Goal: Task Accomplishment & Management: Complete application form

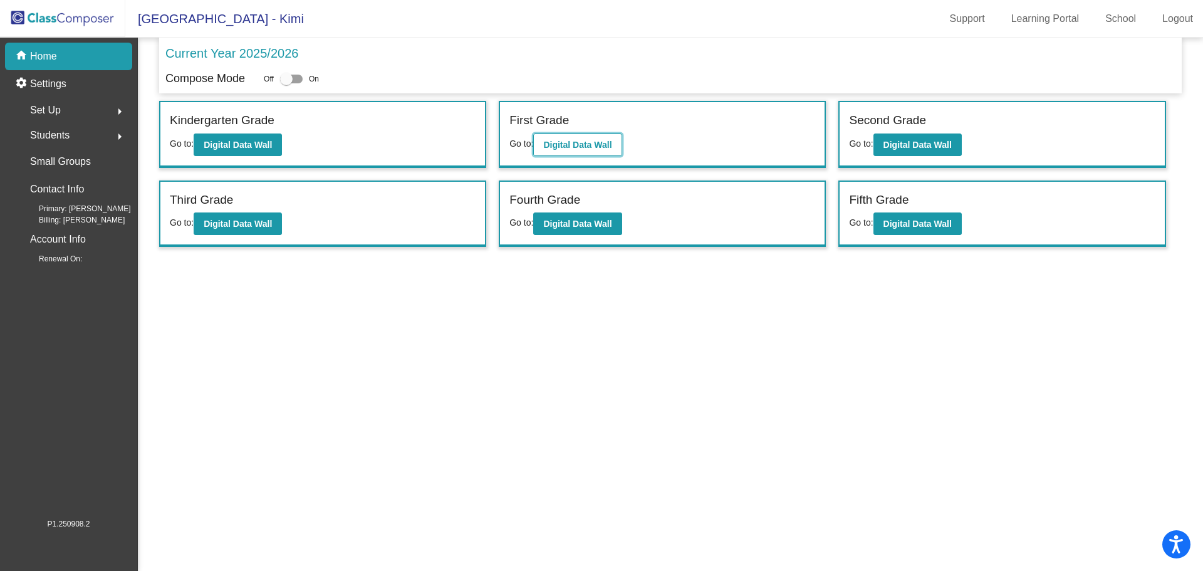
click at [585, 140] on b "Digital Data Wall" at bounding box center [577, 145] width 68 height 10
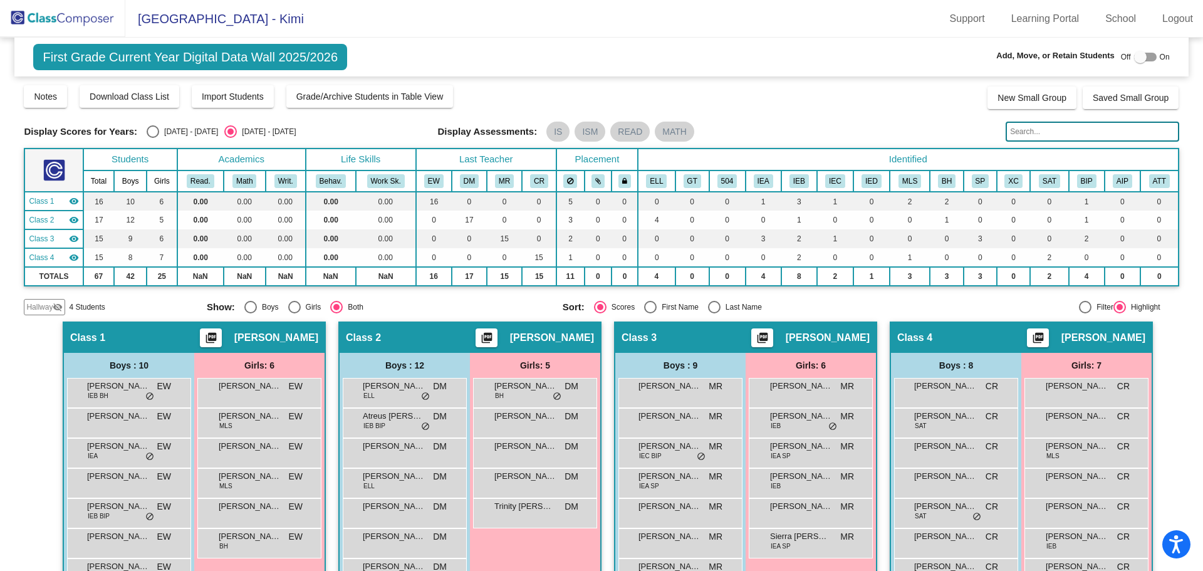
click at [1135, 54] on div at bounding box center [1140, 57] width 13 height 13
checkbox input "true"
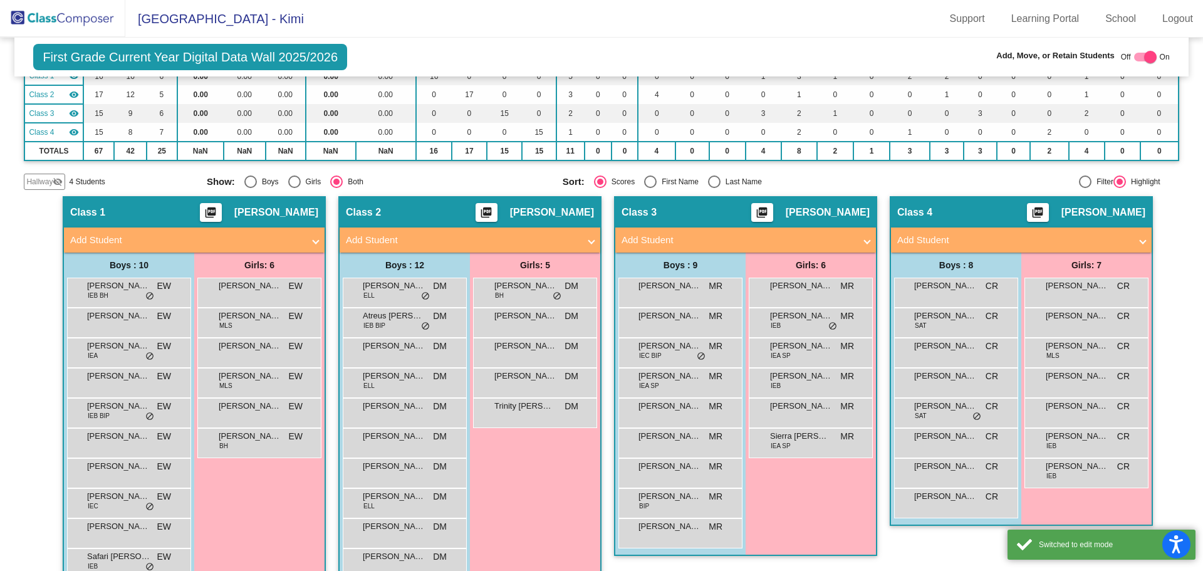
scroll to position [188, 0]
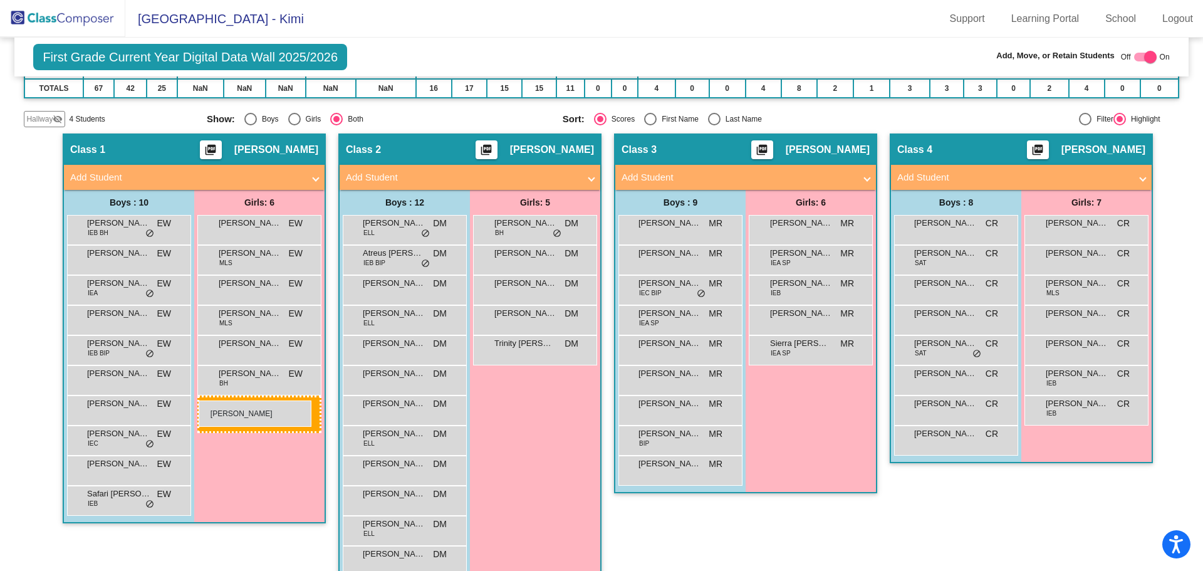
drag, startPoint x: 785, startPoint y: 256, endPoint x: 199, endPoint y: 400, distance: 603.8
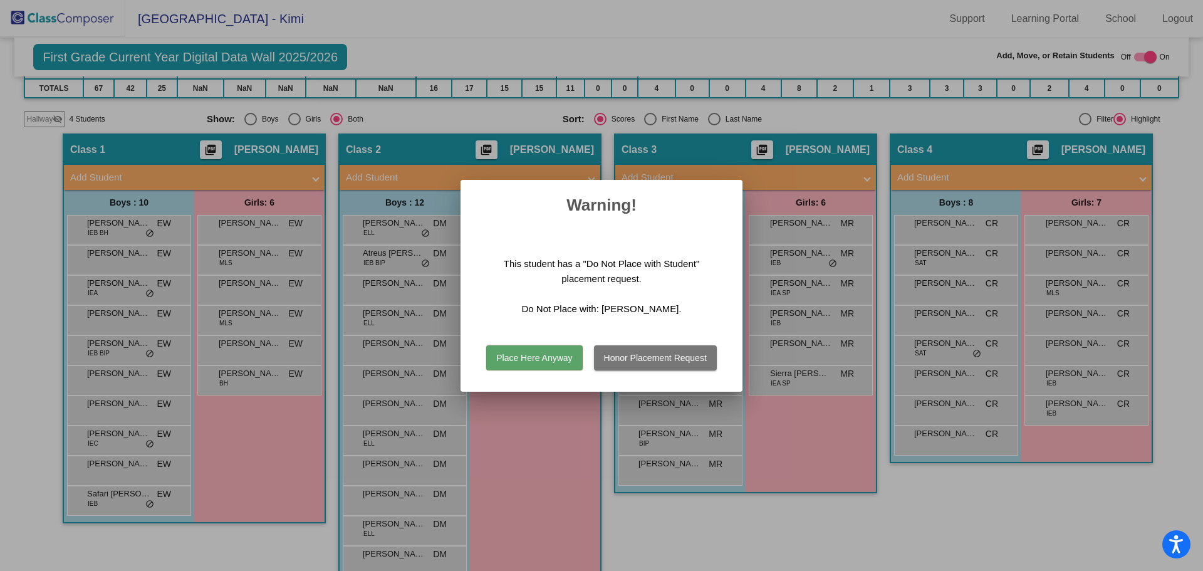
click at [639, 358] on button "Honor Placement Request" at bounding box center [655, 357] width 123 height 25
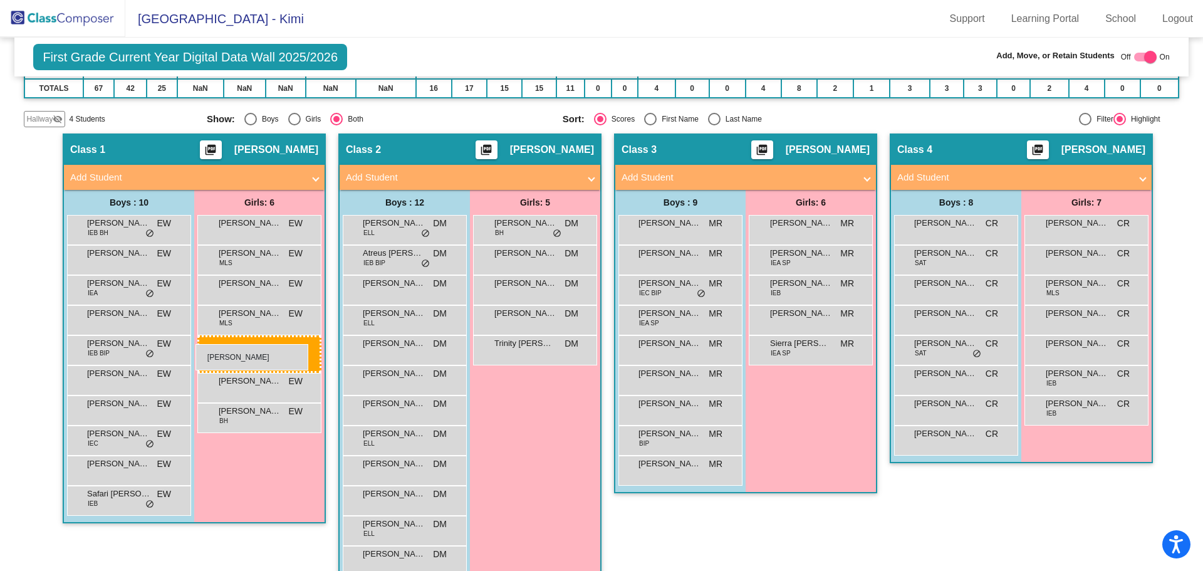
drag, startPoint x: 786, startPoint y: 254, endPoint x: 195, endPoint y: 344, distance: 597.4
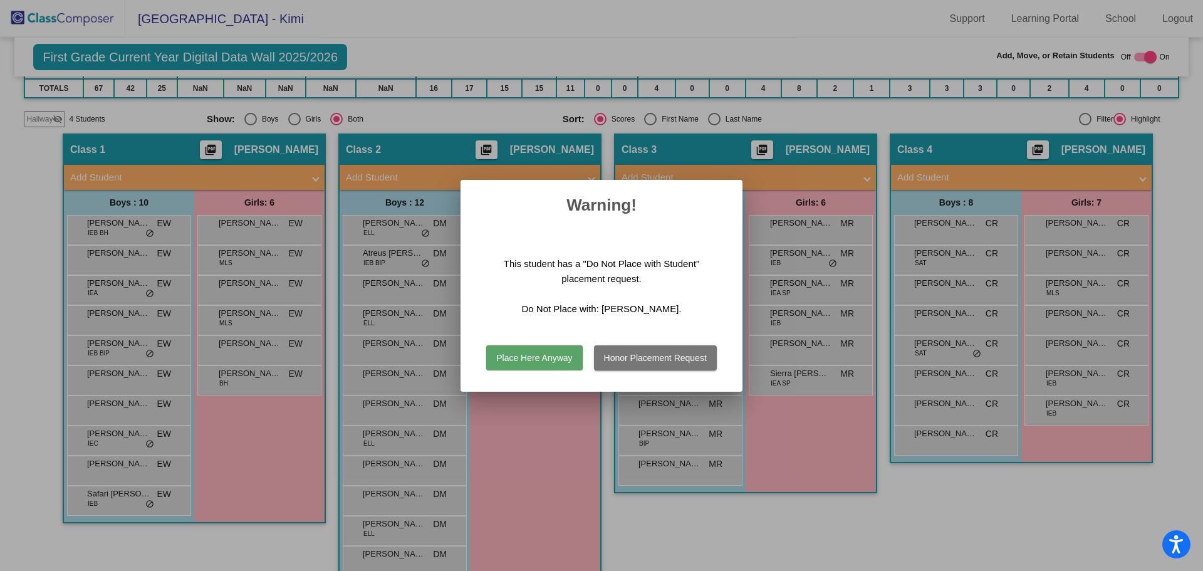
drag, startPoint x: 505, startPoint y: 354, endPoint x: 495, endPoint y: 355, distance: 10.0
click at [505, 354] on button "Place Here Anyway" at bounding box center [534, 357] width 96 height 25
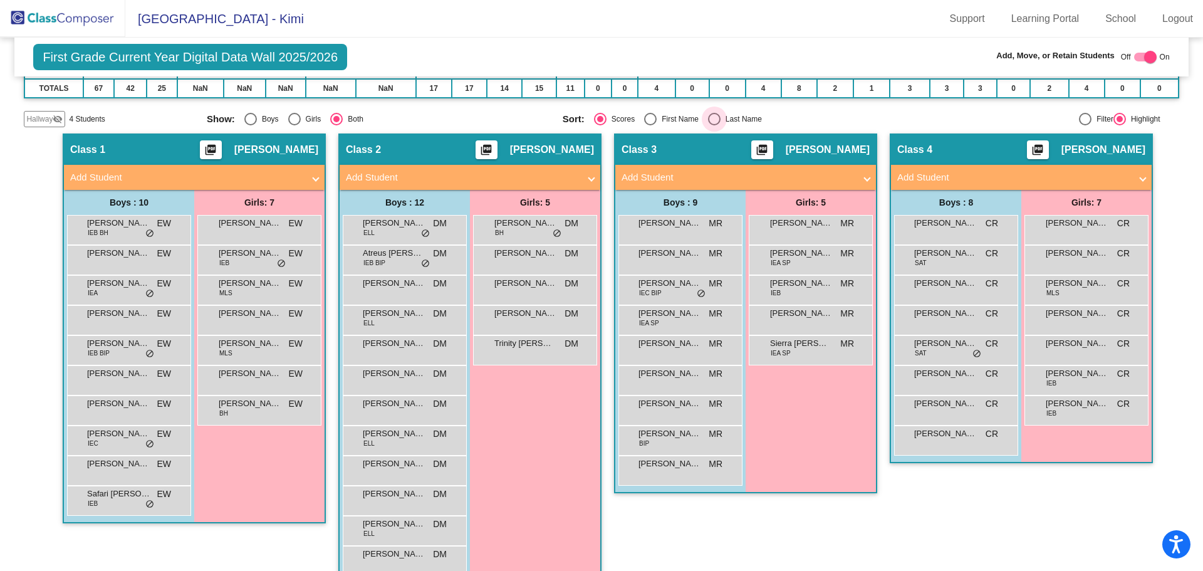
click at [710, 117] on div "Select an option" at bounding box center [714, 119] width 13 height 13
click at [713, 125] on input "Last Name" at bounding box center [713, 125] width 1 height 1
radio input "true"
click at [75, 19] on img at bounding box center [62, 18] width 125 height 37
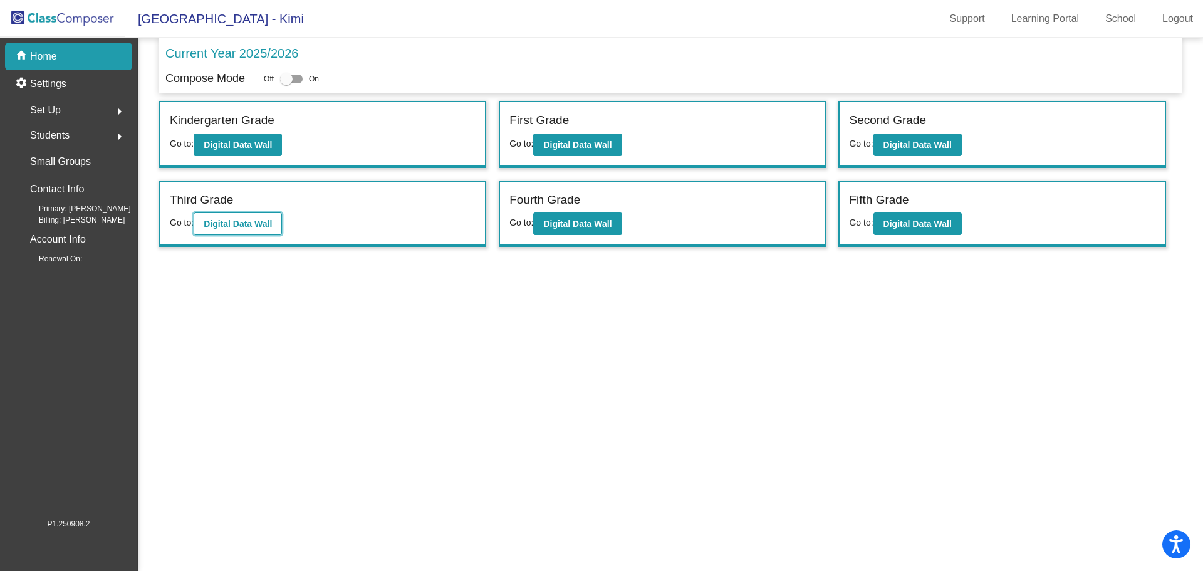
click at [248, 219] on b "Digital Data Wall" at bounding box center [238, 224] width 68 height 10
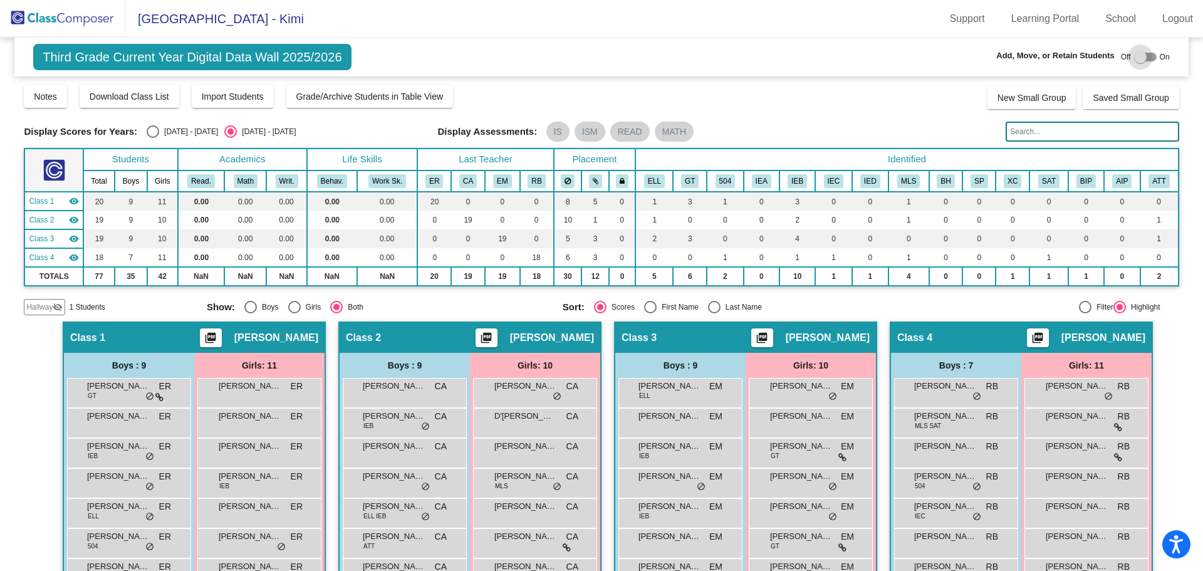
click at [1134, 54] on div at bounding box center [1140, 57] width 13 height 13
checkbox input "true"
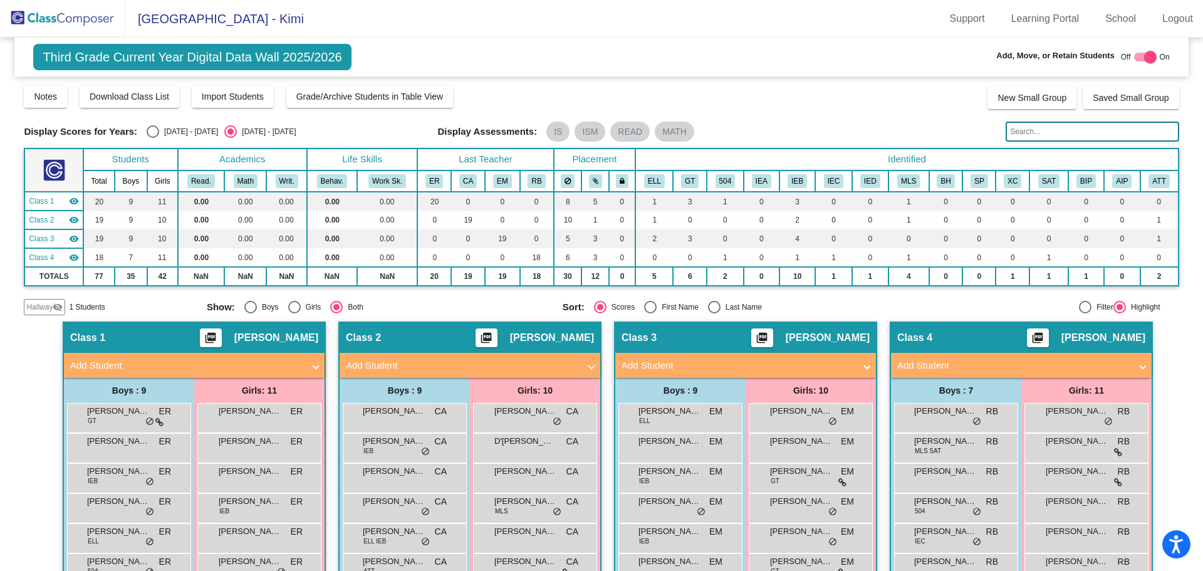
scroll to position [125, 0]
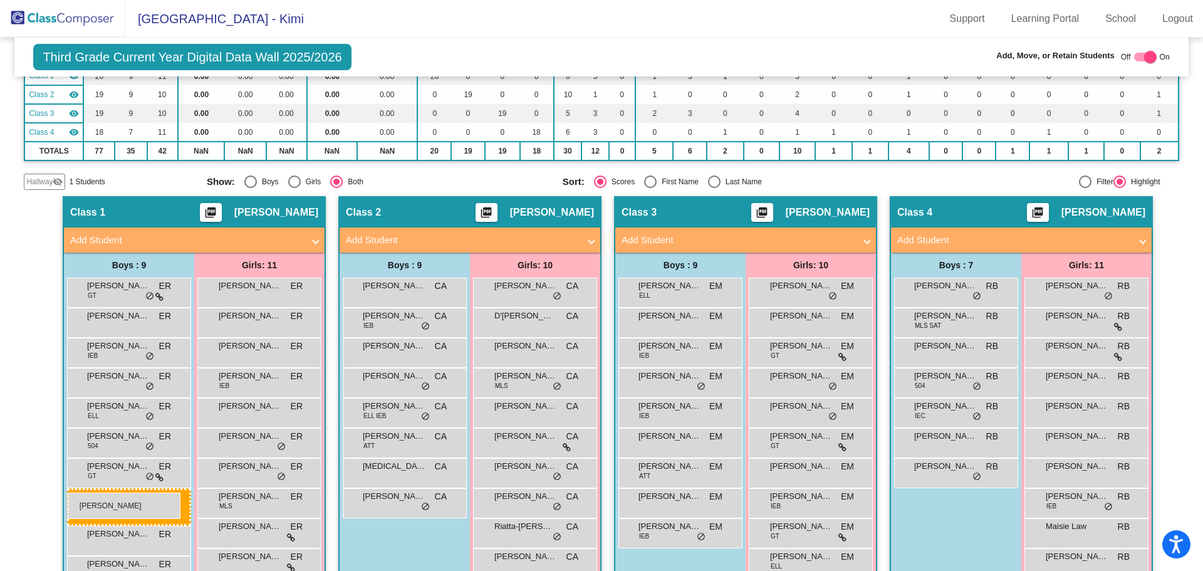
drag, startPoint x: 390, startPoint y: 469, endPoint x: 68, endPoint y: 492, distance: 323.4
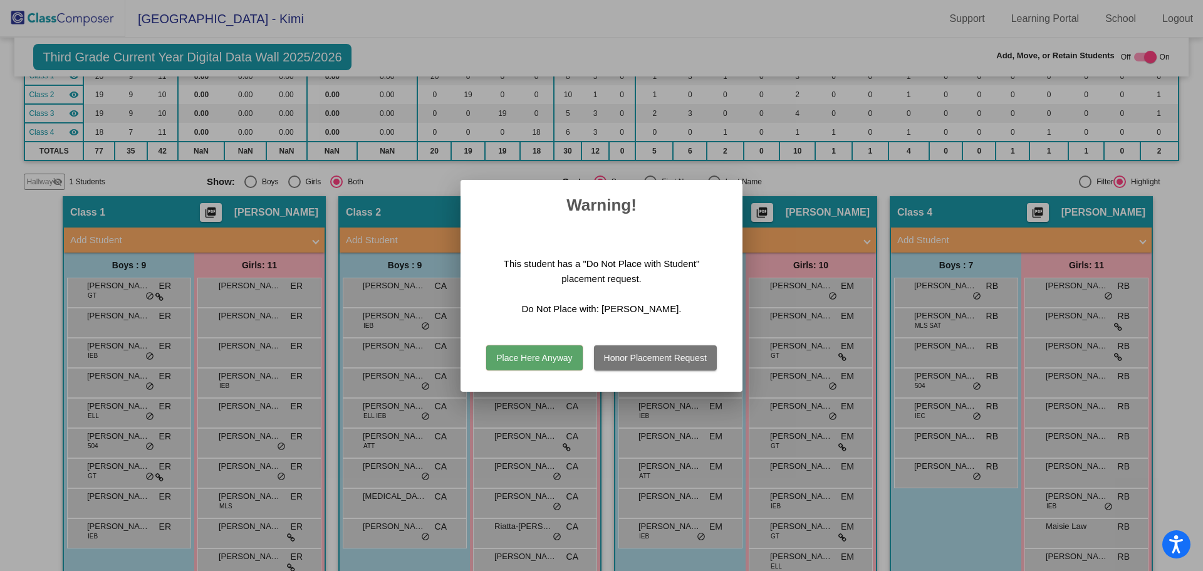
click at [536, 355] on button "Place Here Anyway" at bounding box center [534, 357] width 96 height 25
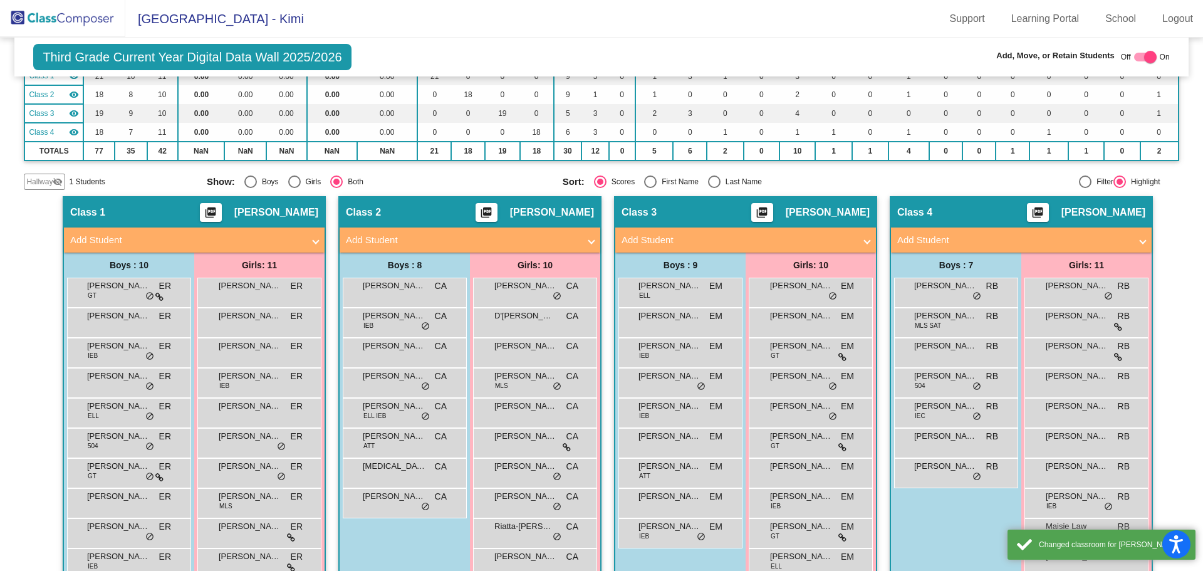
click at [708, 182] on div "Select an option" at bounding box center [714, 181] width 13 height 13
click at [713, 188] on input "Last Name" at bounding box center [713, 188] width 1 height 1
radio input "true"
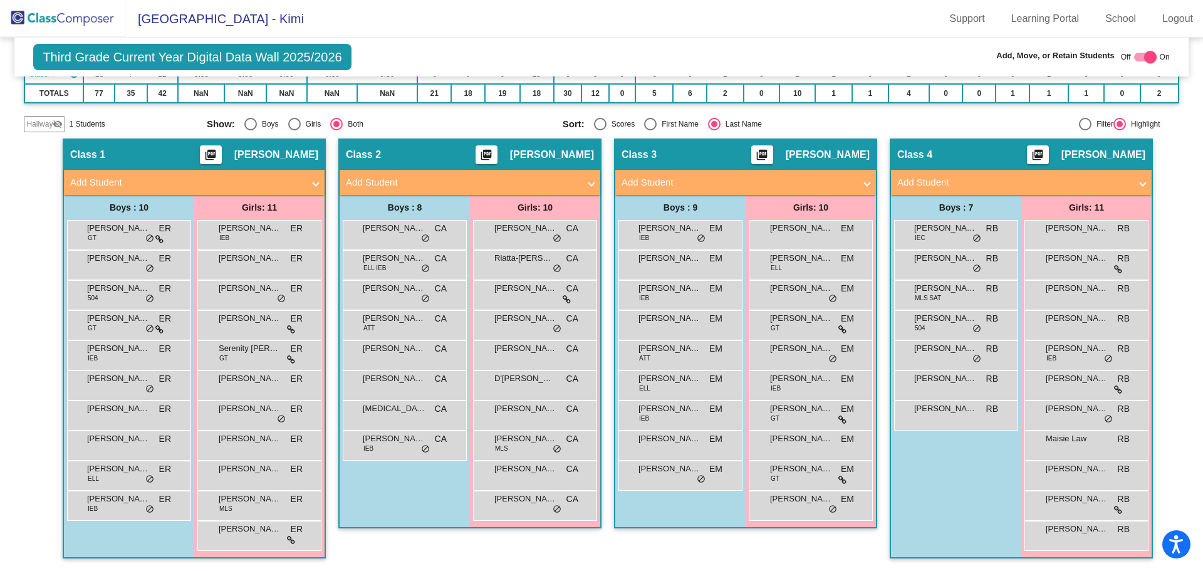
scroll to position [0, 0]
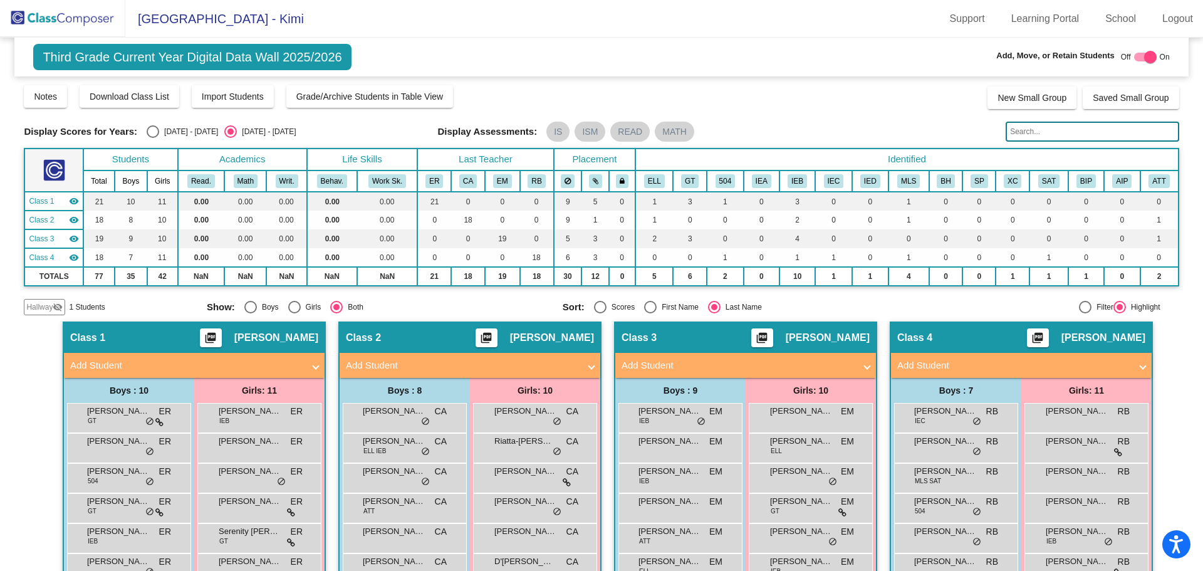
click at [58, 18] on img at bounding box center [62, 18] width 125 height 37
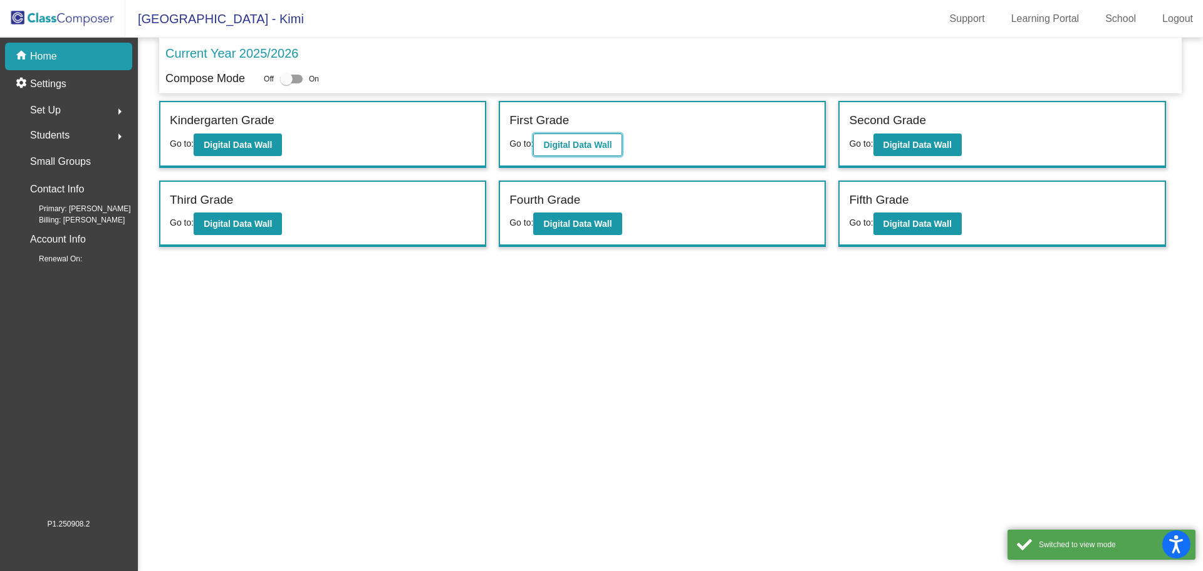
click at [569, 149] on b "Digital Data Wall" at bounding box center [577, 145] width 68 height 10
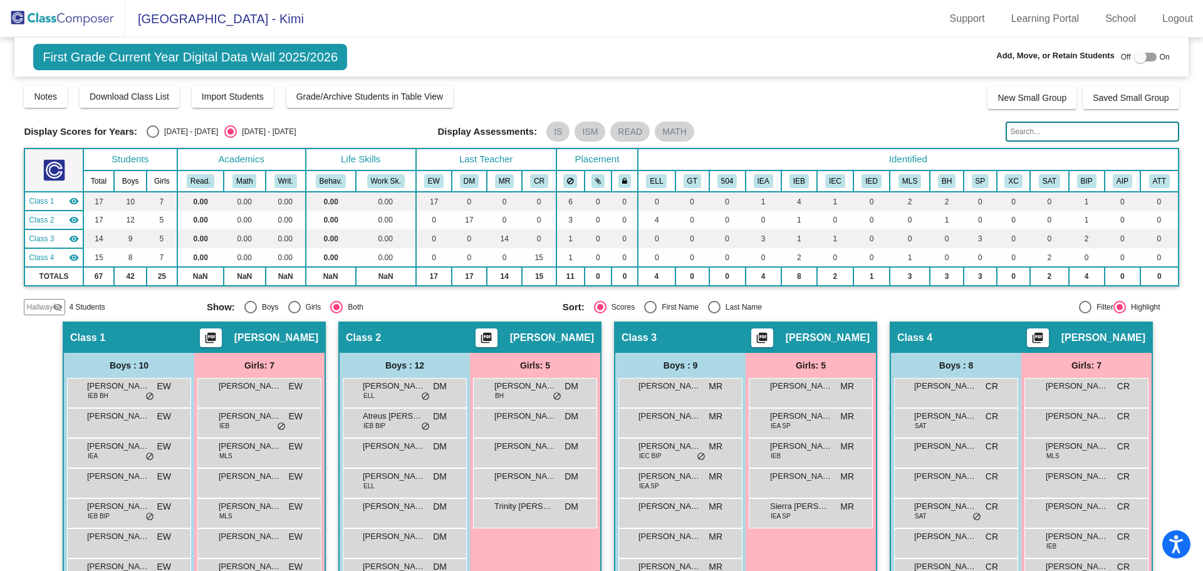
scroll to position [188, 0]
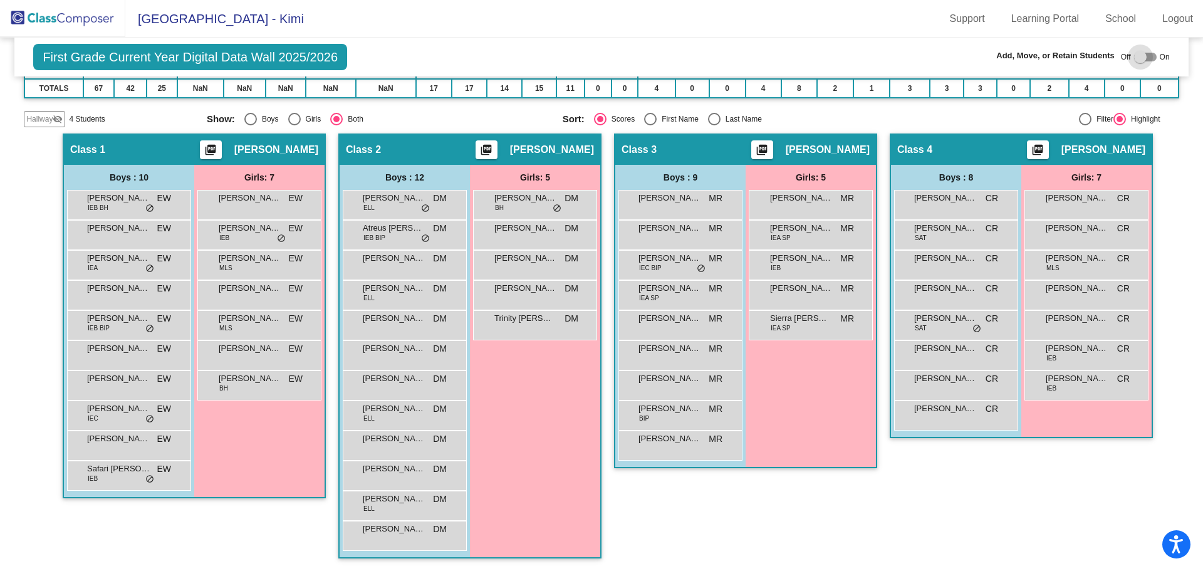
click at [1137, 54] on div at bounding box center [1140, 57] width 13 height 13
checkbox input "true"
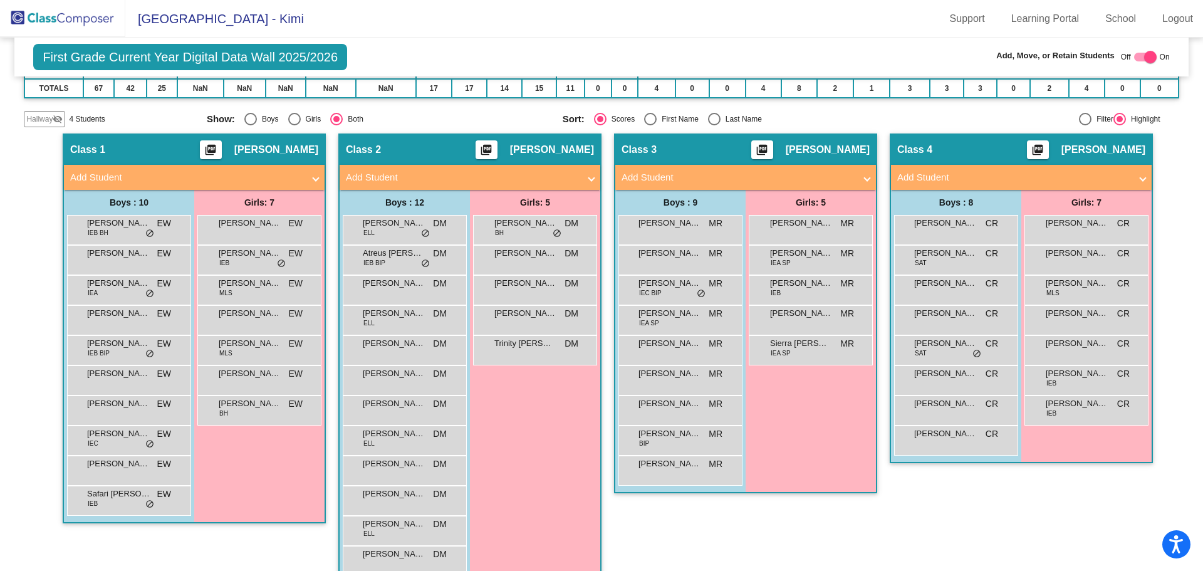
click at [1102, 177] on mat-panel-title "Add Student" at bounding box center [1013, 177] width 233 height 14
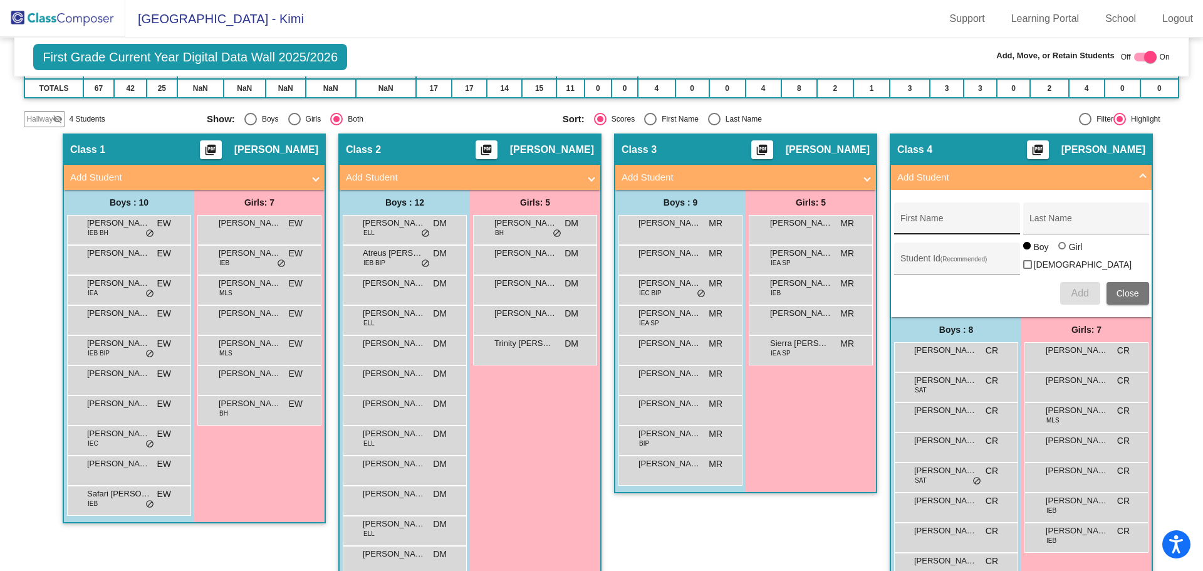
click at [926, 218] on input "First Name" at bounding box center [956, 223] width 113 height 10
type input "[PERSON_NAME]"
click at [1038, 222] on input "Last Name" at bounding box center [1085, 223] width 113 height 10
type input "Agosto"
click at [910, 259] on input "Student Id (Recommended)" at bounding box center [956, 263] width 113 height 10
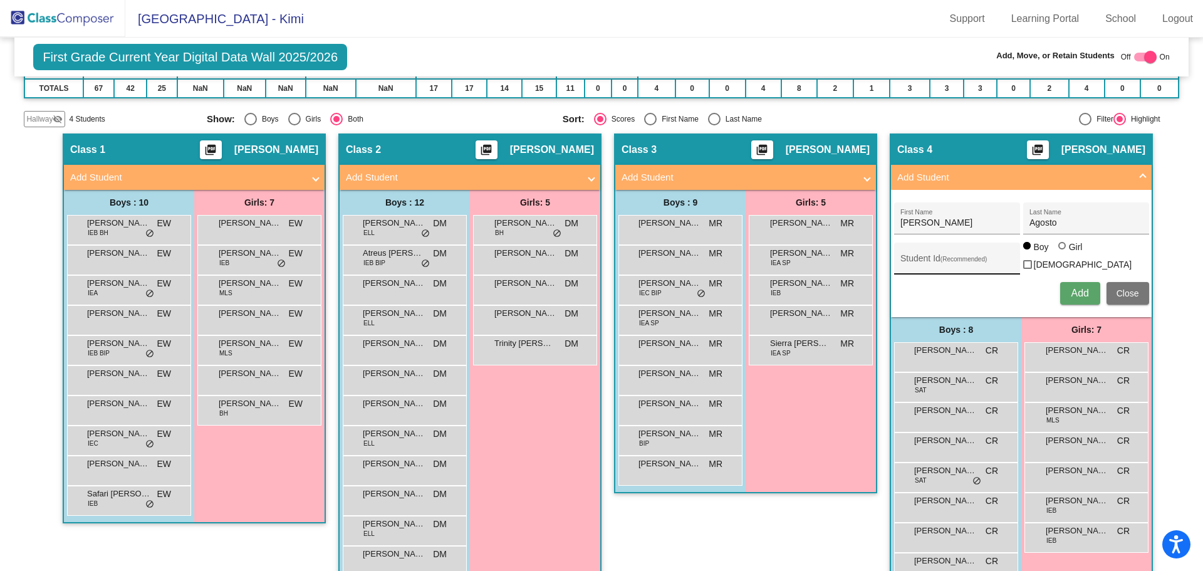
click at [918, 258] on input "Student Id (Recommended)" at bounding box center [956, 263] width 113 height 10
type input "300055421"
click at [1078, 294] on span "Add" at bounding box center [1079, 292] width 18 height 11
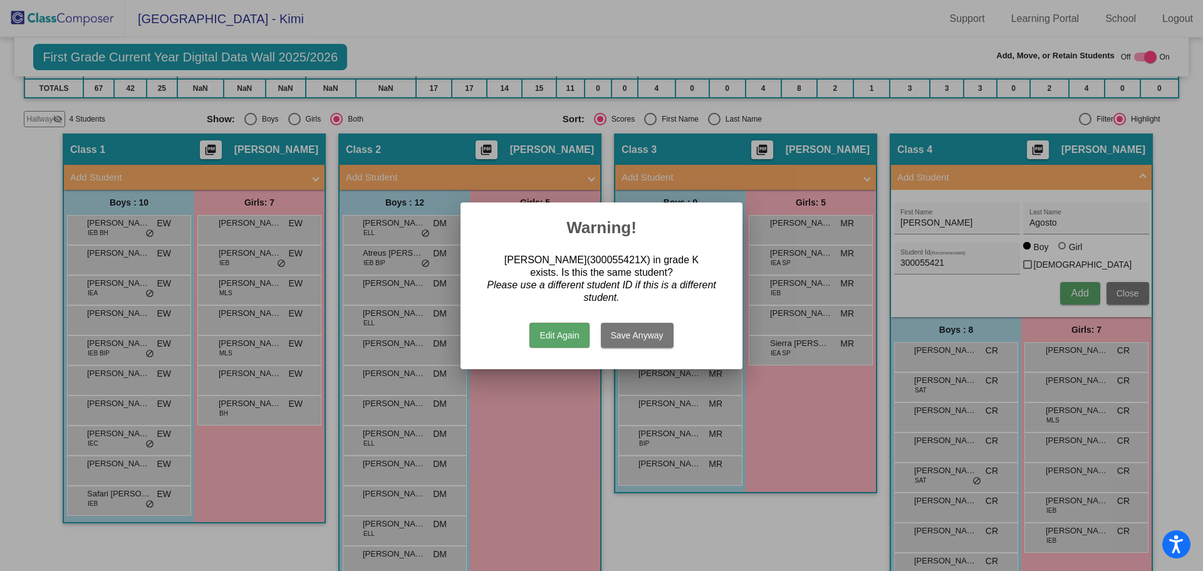
click at [620, 336] on button "Save Anyway" at bounding box center [637, 335] width 73 height 25
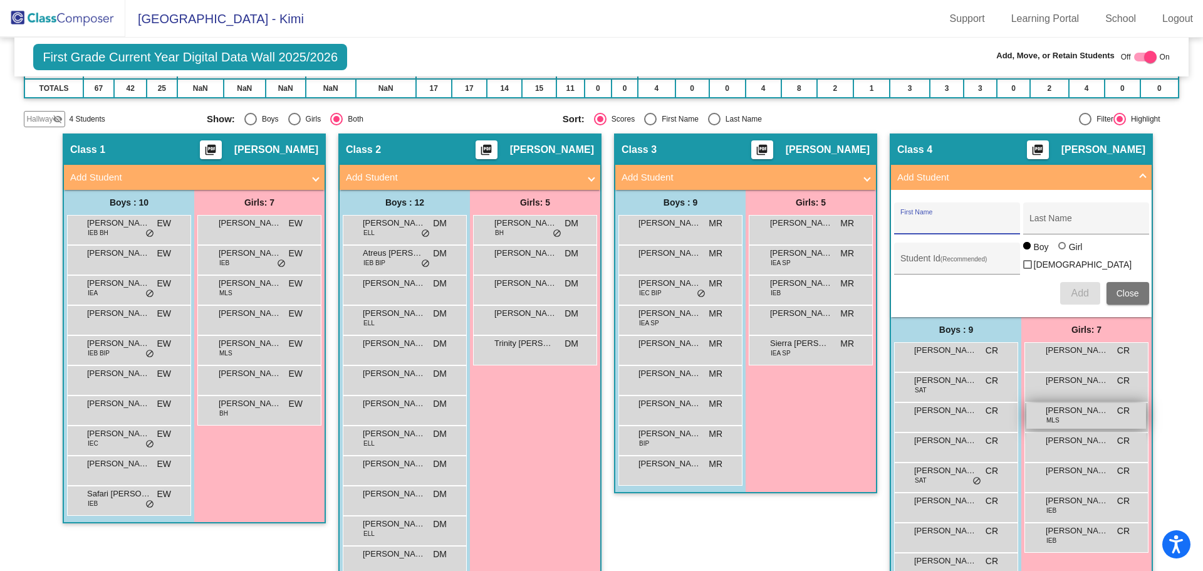
scroll to position [247, 0]
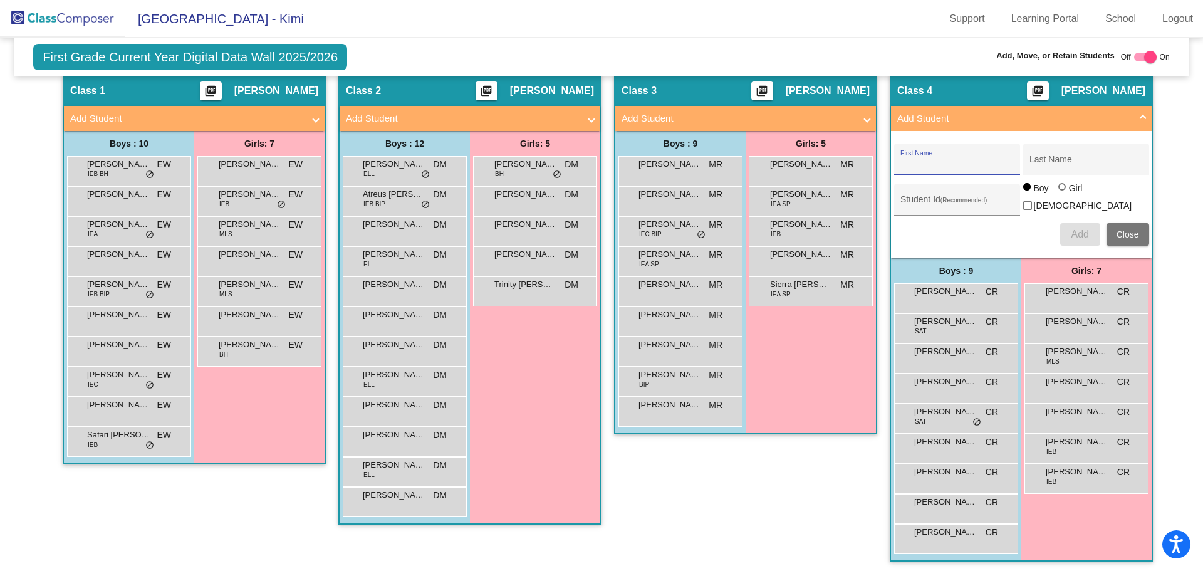
click at [1140, 113] on span at bounding box center [1142, 118] width 5 height 14
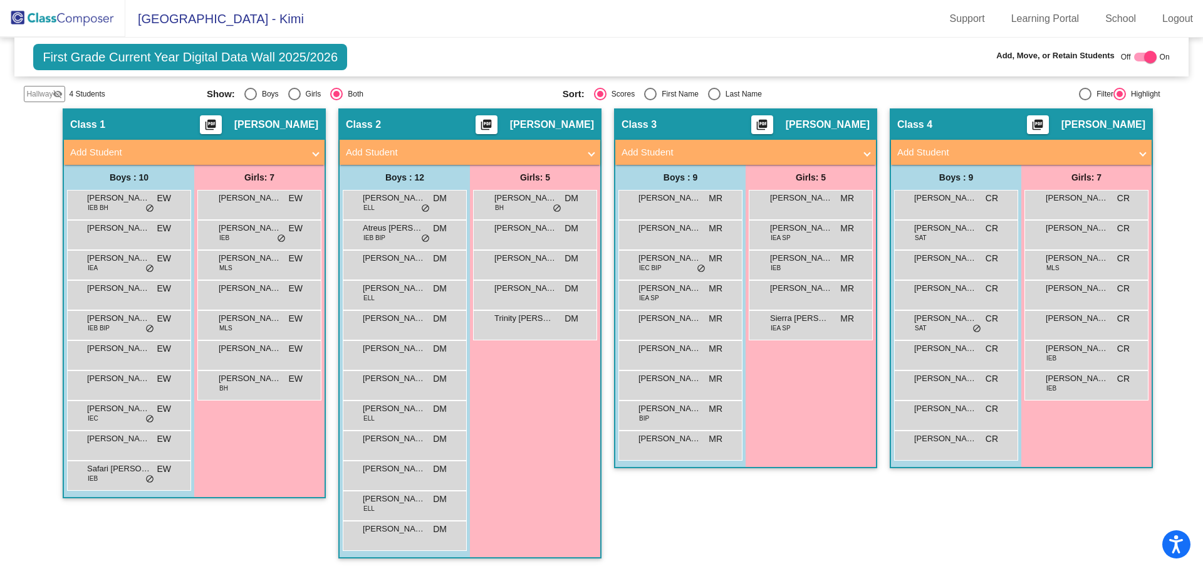
scroll to position [213, 0]
click at [859, 152] on span "Add Student" at bounding box center [742, 152] width 243 height 14
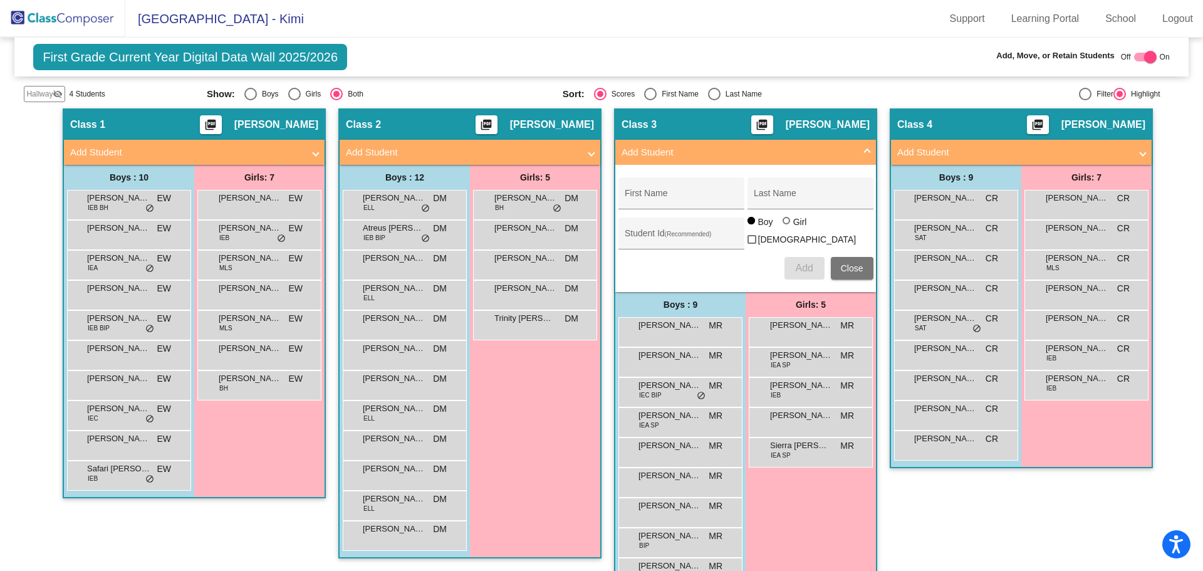
click at [782, 224] on div at bounding box center [786, 221] width 8 height 8
click at [787, 227] on input "Girl" at bounding box center [787, 227] width 1 height 1
radio input "true"
click at [636, 199] on input "First Name" at bounding box center [680, 198] width 113 height 10
type input "A"
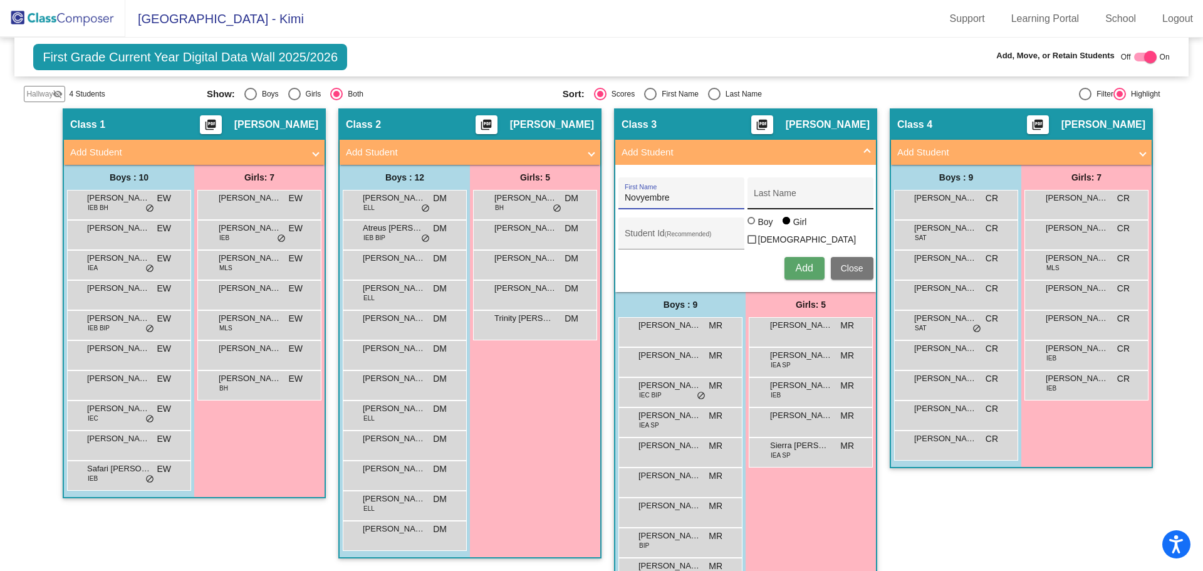
type input "Novyembre"
click at [763, 194] on input "Last Name" at bounding box center [809, 198] width 113 height 10
type input "[PERSON_NAME]"
click at [637, 235] on input "Student Id (Recommended)" at bounding box center [680, 238] width 113 height 10
type input "300053264"
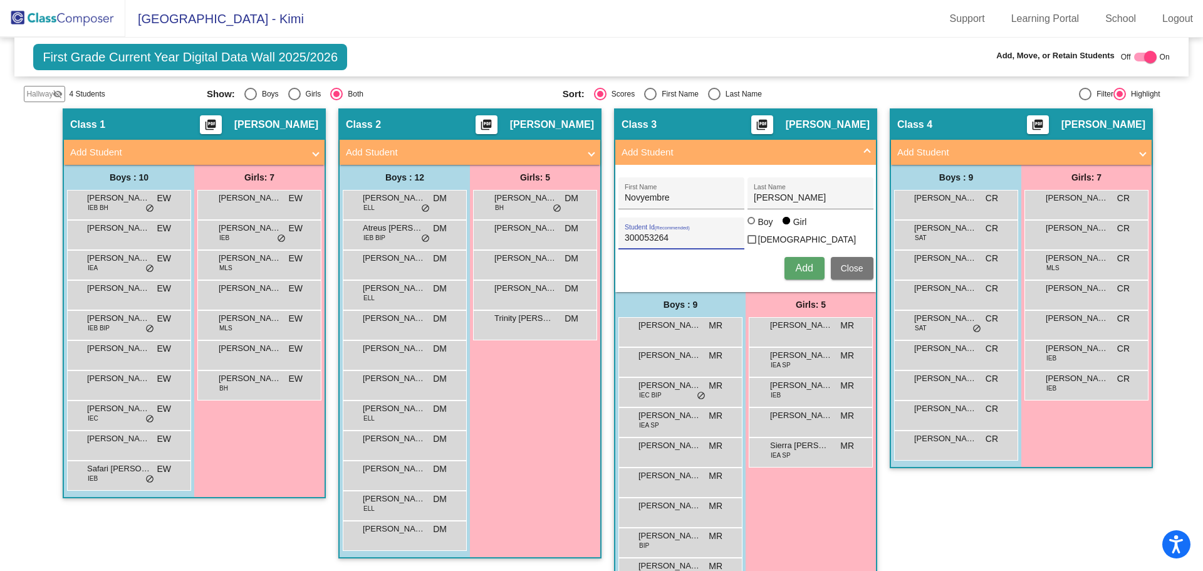
click at [797, 267] on span "Add" at bounding box center [804, 267] width 18 height 11
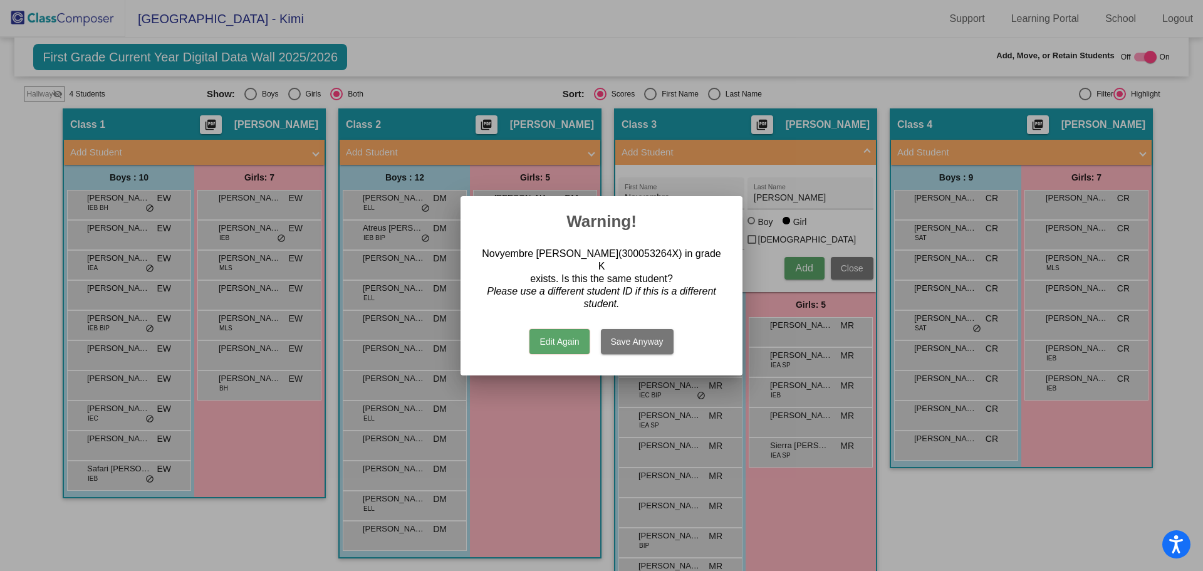
click at [636, 333] on button "Save Anyway" at bounding box center [637, 341] width 73 height 25
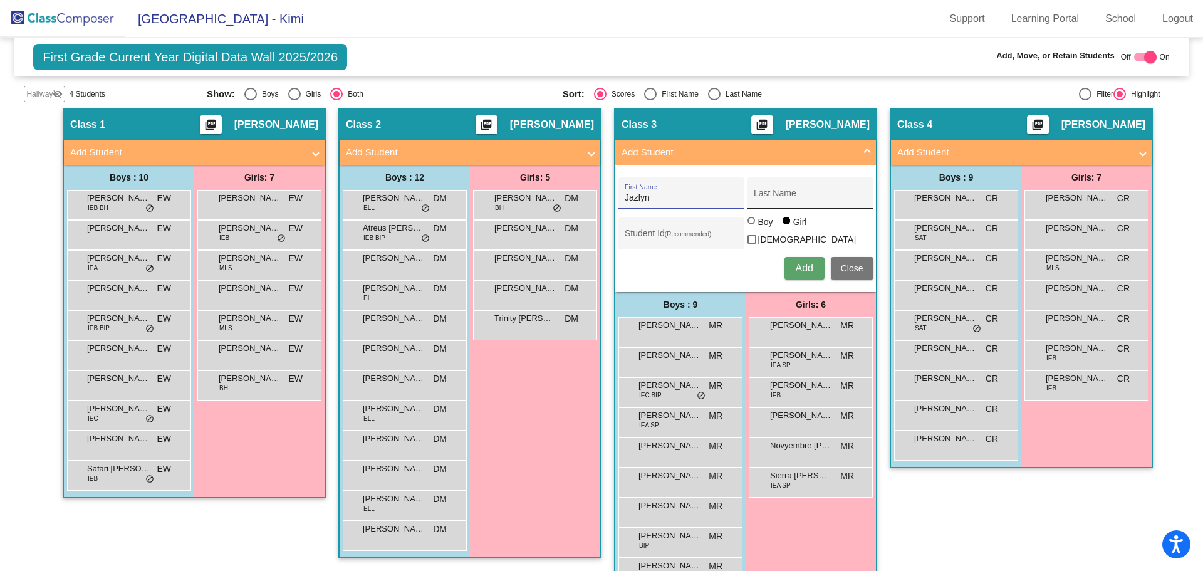
type input "Jazlyn"
click at [761, 200] on input "Last Name" at bounding box center [809, 198] width 113 height 10
type input "[PERSON_NAME]"
click at [646, 234] on input "Student Id (Recommended)" at bounding box center [680, 238] width 113 height 10
type input "300055357"
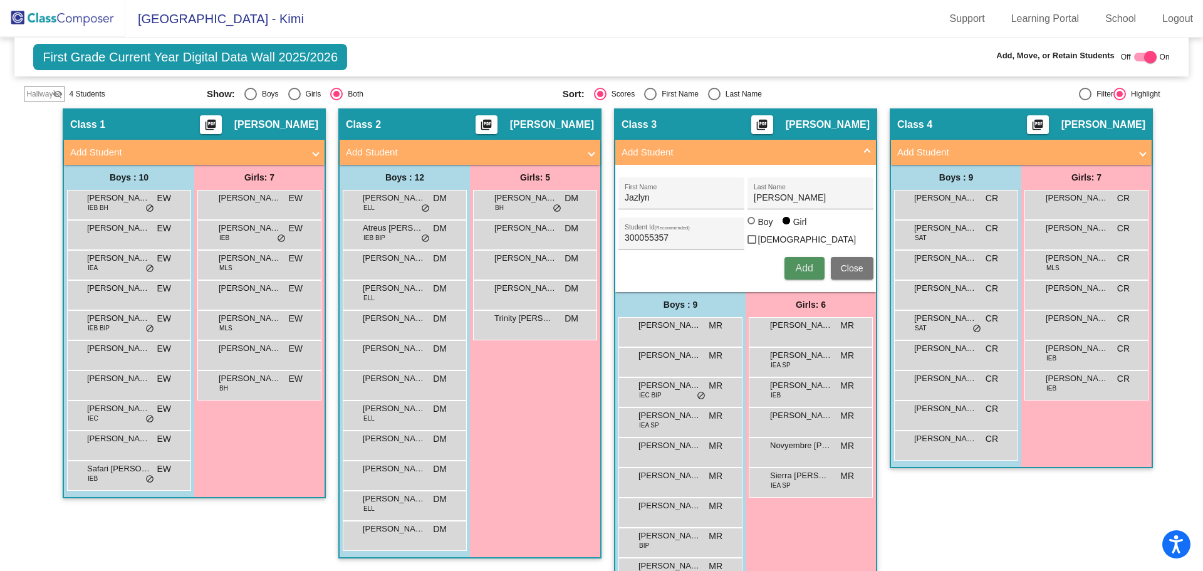
click at [795, 264] on span "Add" at bounding box center [804, 267] width 18 height 11
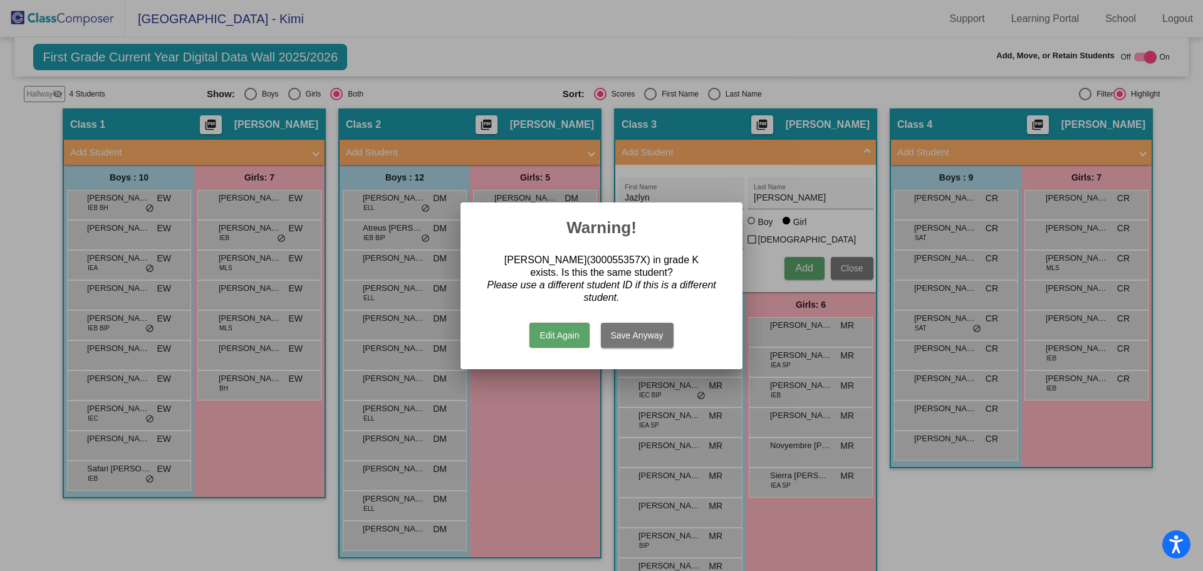
click at [631, 335] on button "Save Anyway" at bounding box center [637, 335] width 73 height 25
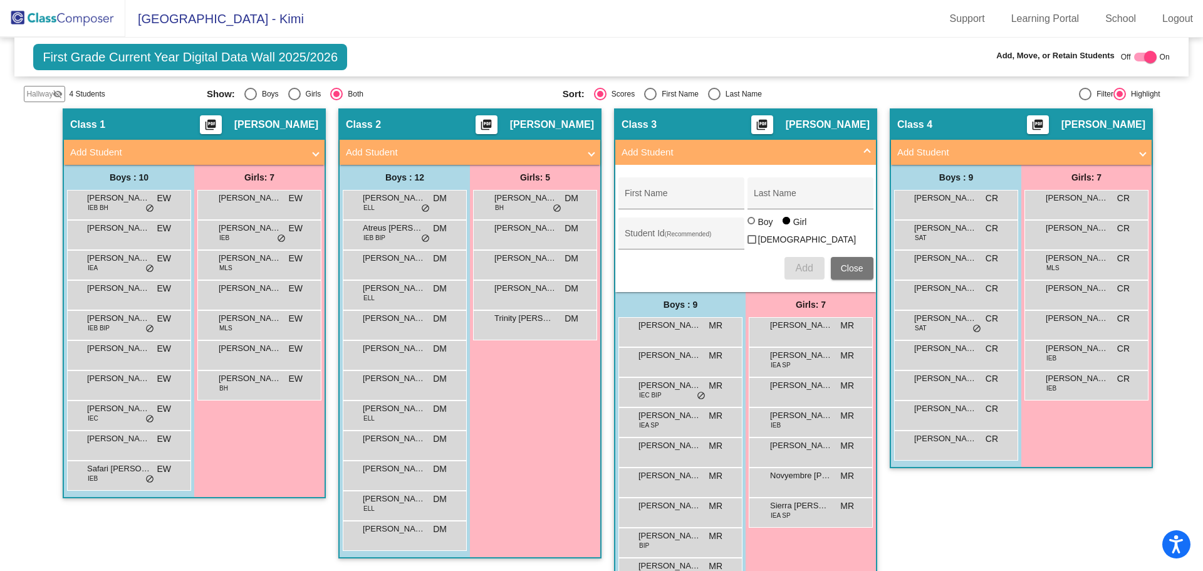
click at [849, 263] on span "Close" at bounding box center [852, 268] width 23 height 10
